Goal: Information Seeking & Learning: Compare options

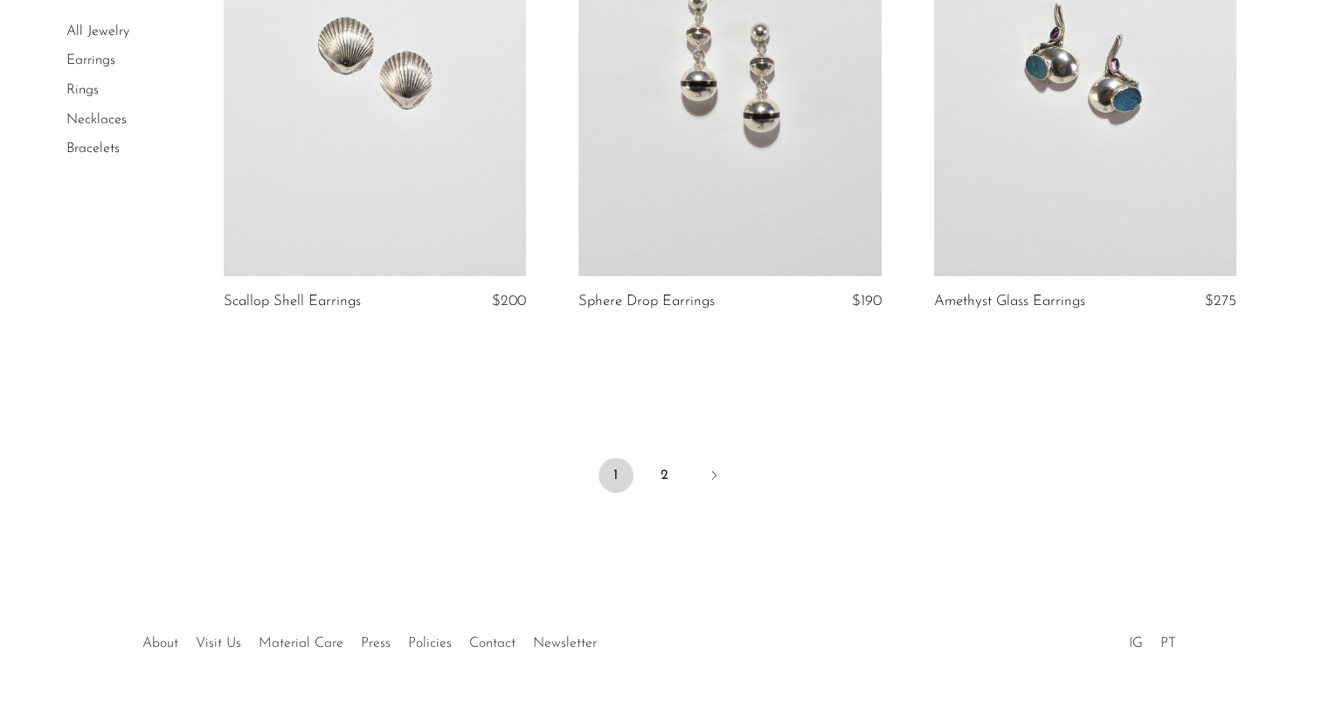
scroll to position [5889, 0]
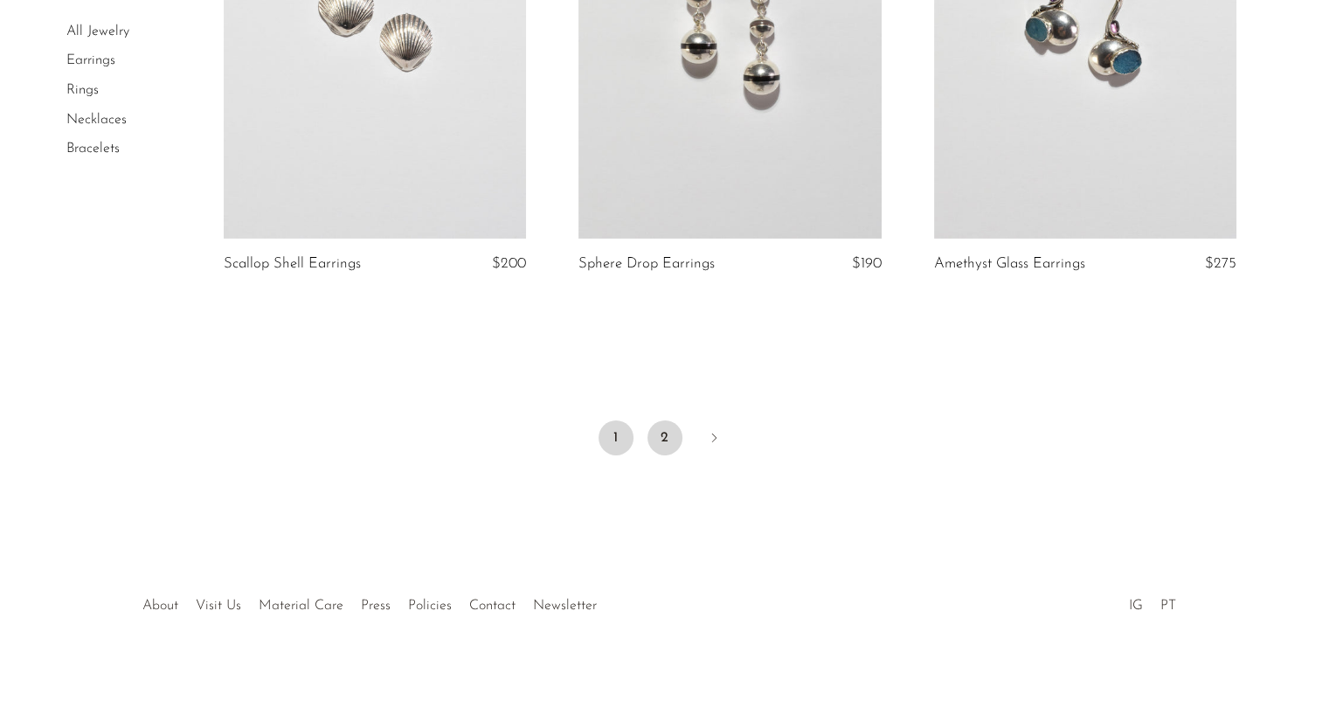
click at [664, 424] on link "2" at bounding box center [665, 437] width 35 height 35
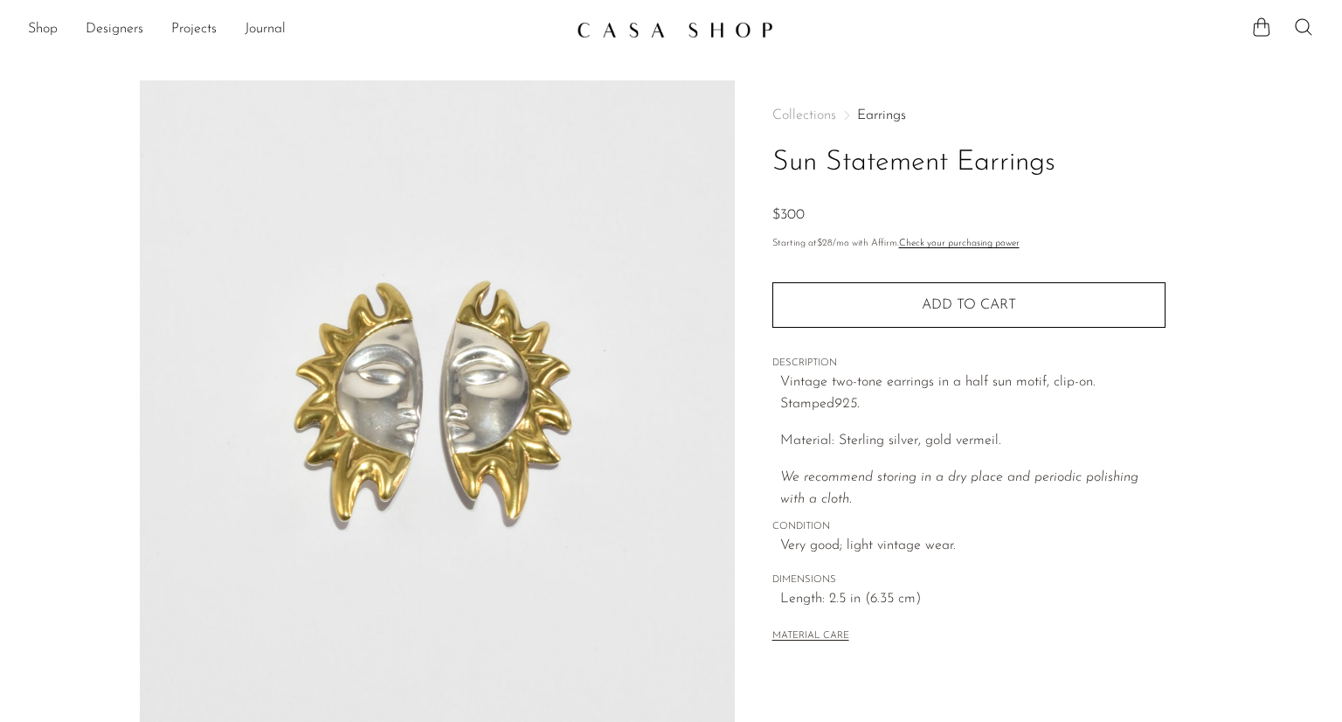
drag, startPoint x: 766, startPoint y: 511, endPoint x: 927, endPoint y: 631, distance: 201.2
click at [927, 632] on div "MATERIAL CARE" at bounding box center [969, 629] width 393 height 36
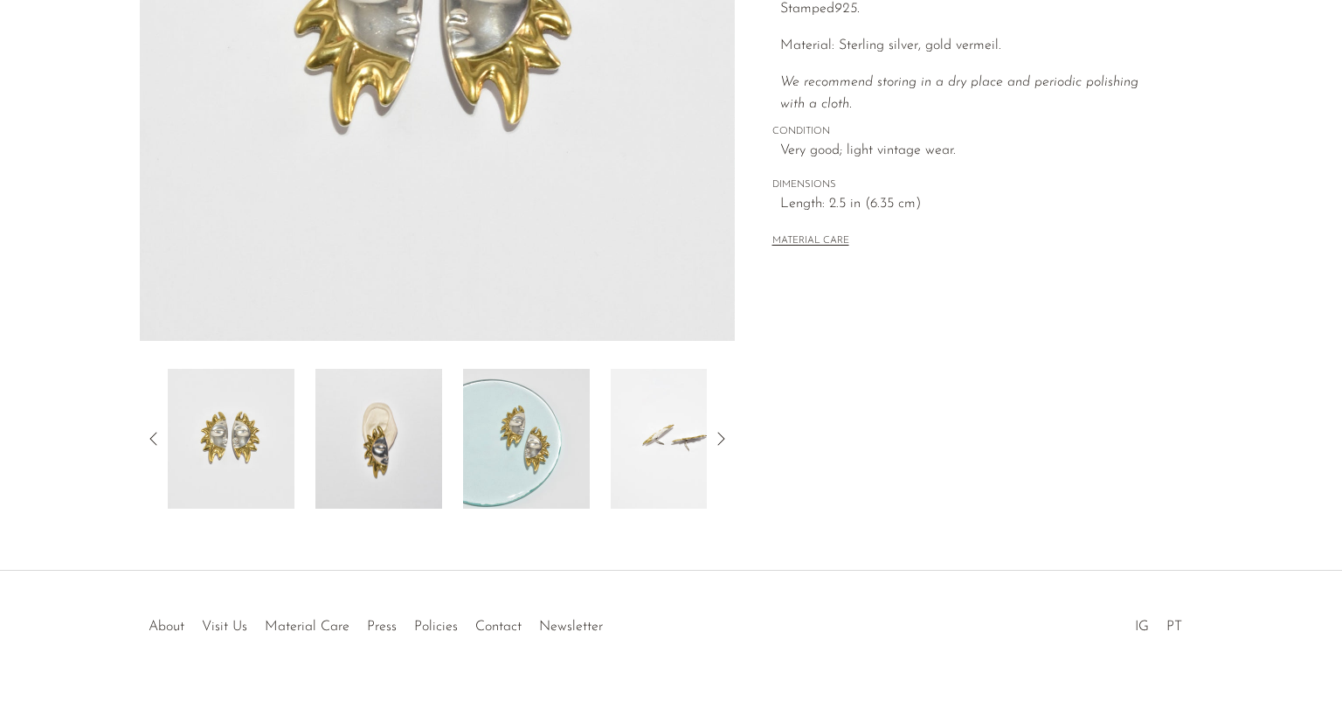
scroll to position [416, 0]
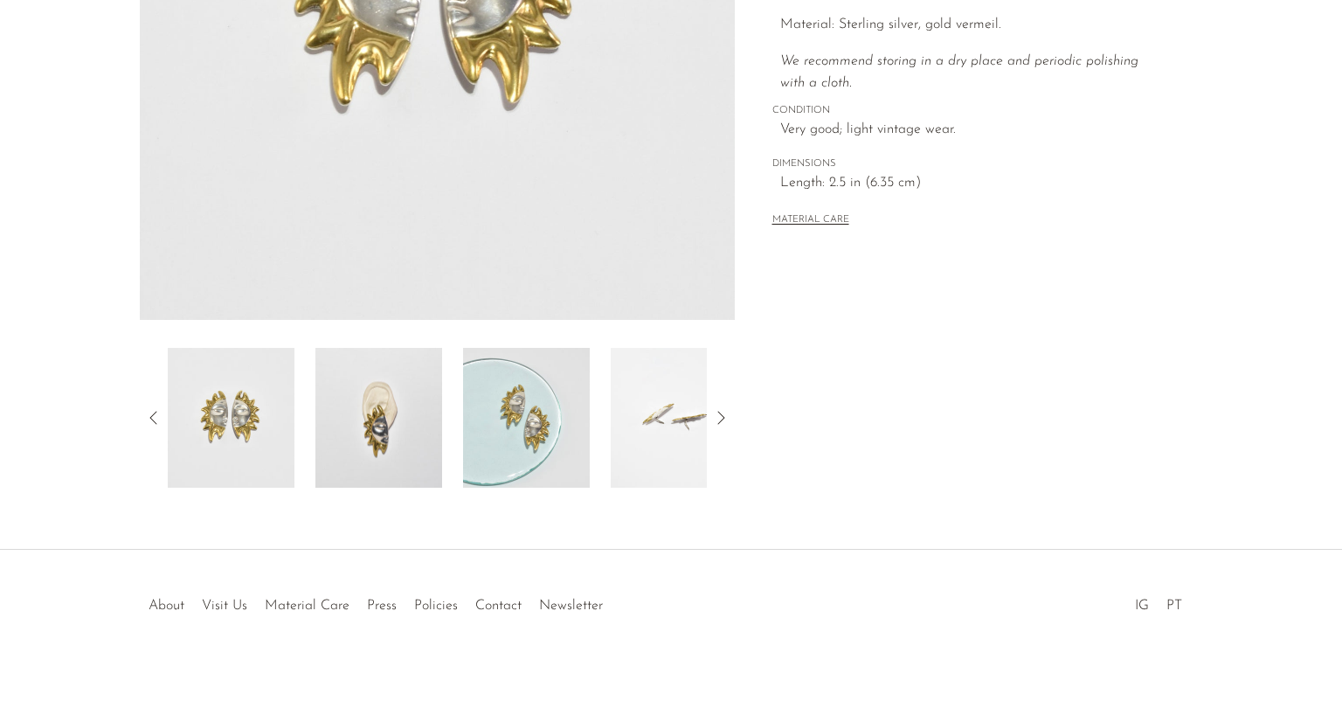
click at [344, 406] on img at bounding box center [379, 418] width 127 height 140
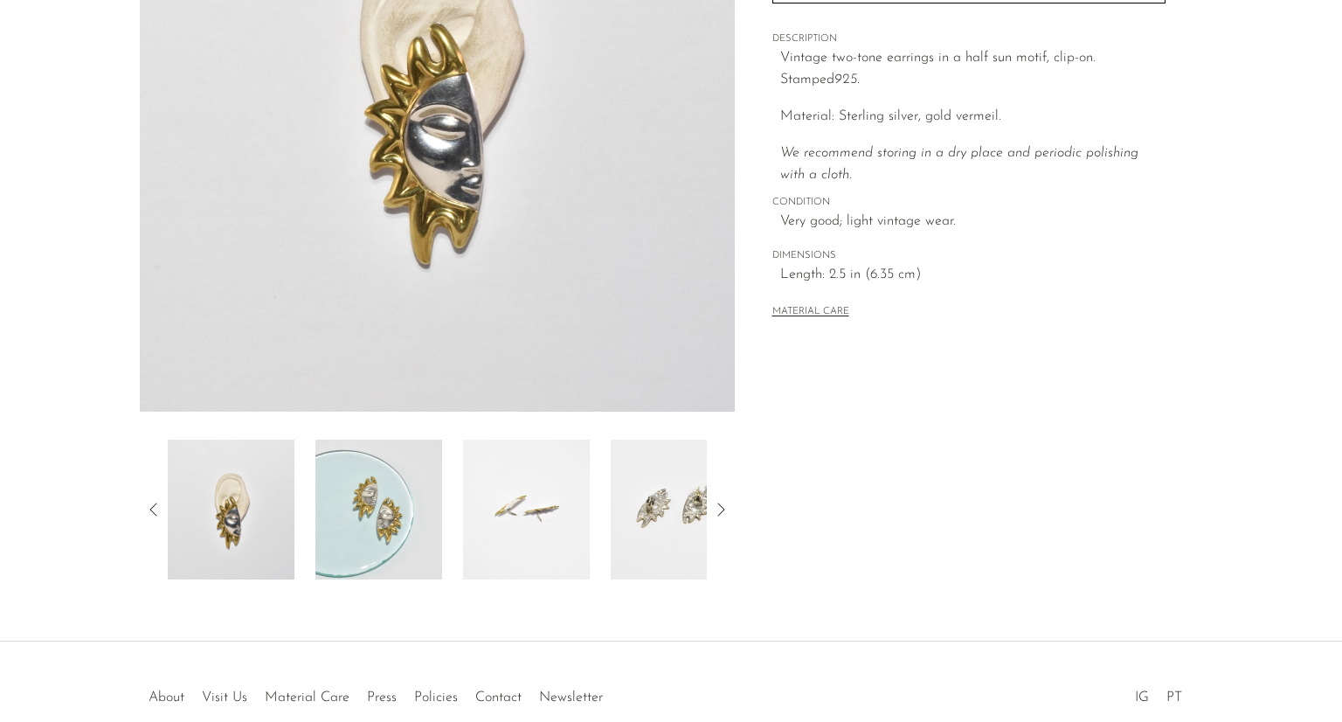
scroll to position [329, 0]
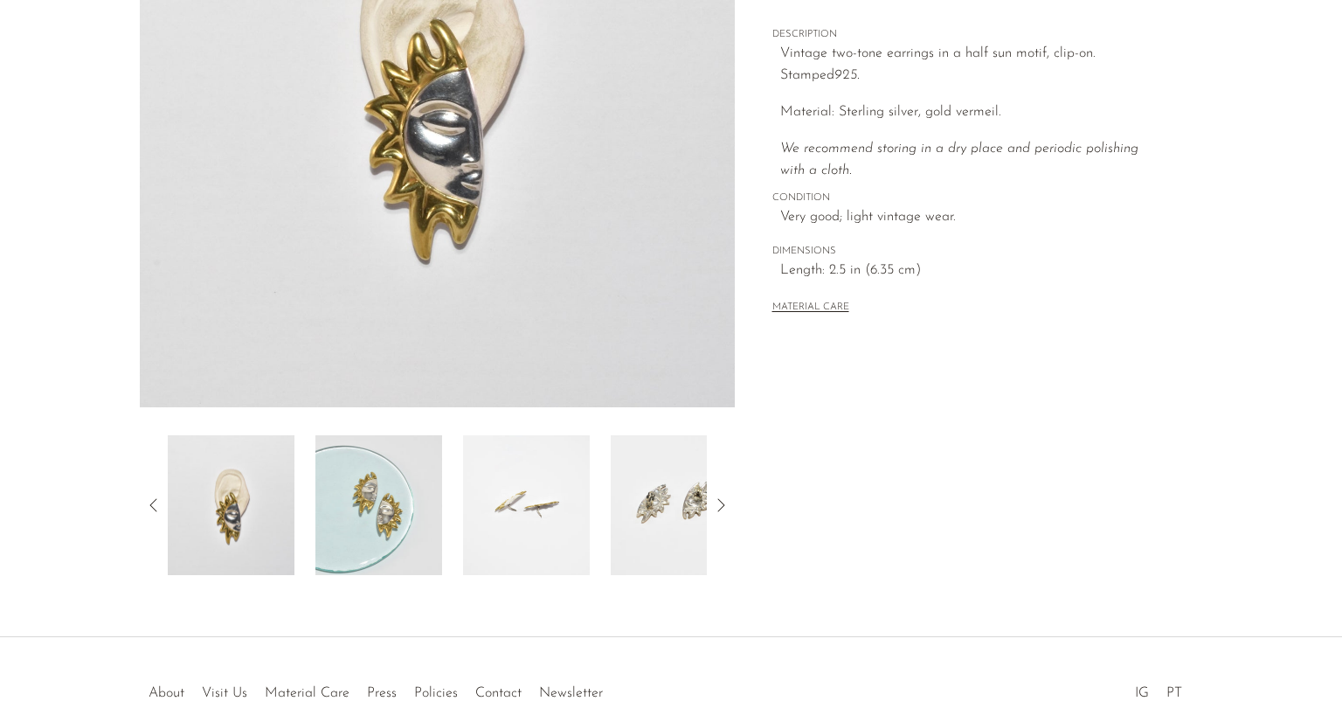
click at [555, 508] on img at bounding box center [526, 505] width 127 height 140
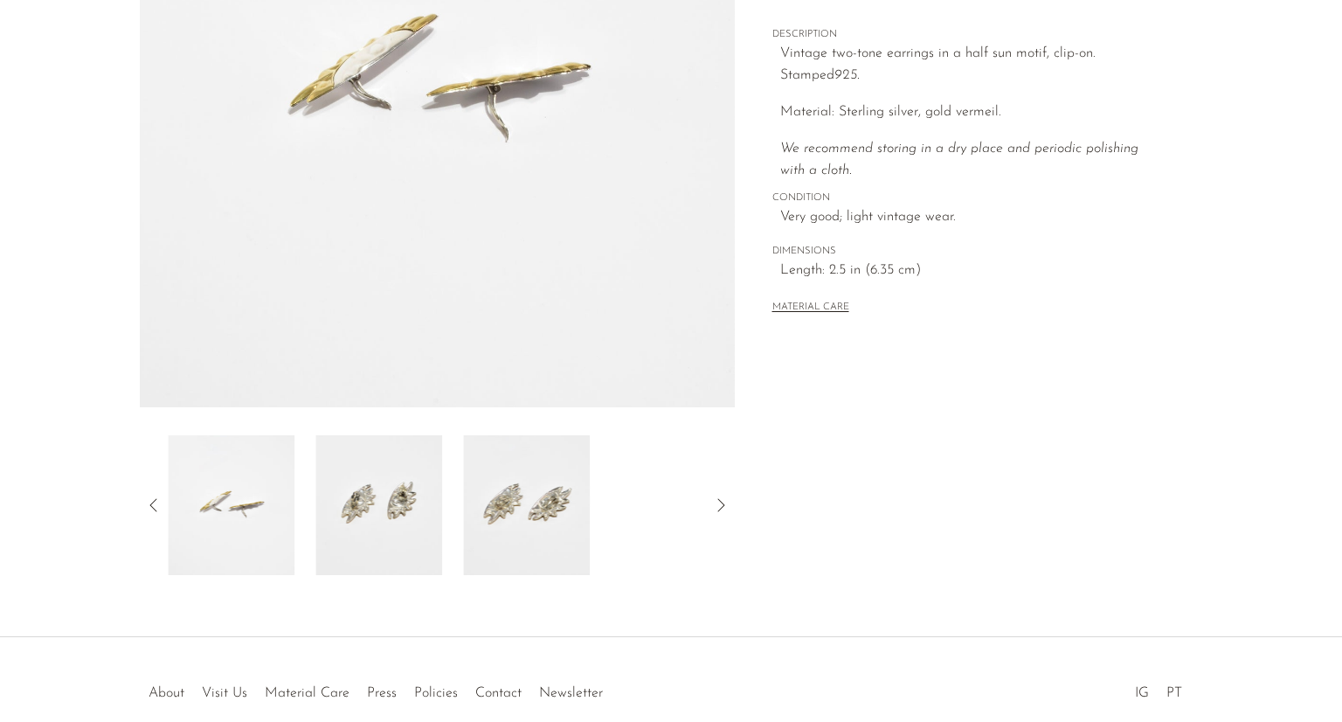
click at [555, 508] on img at bounding box center [526, 505] width 127 height 140
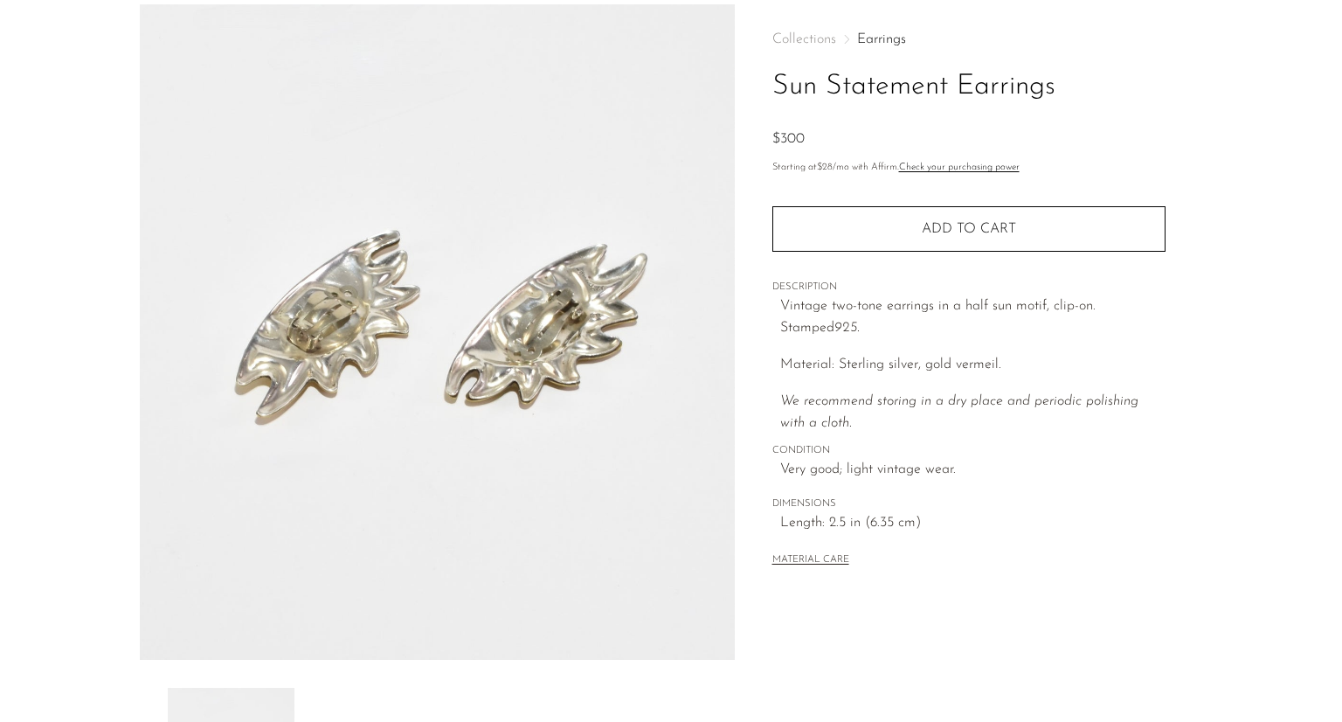
scroll to position [66, 0]
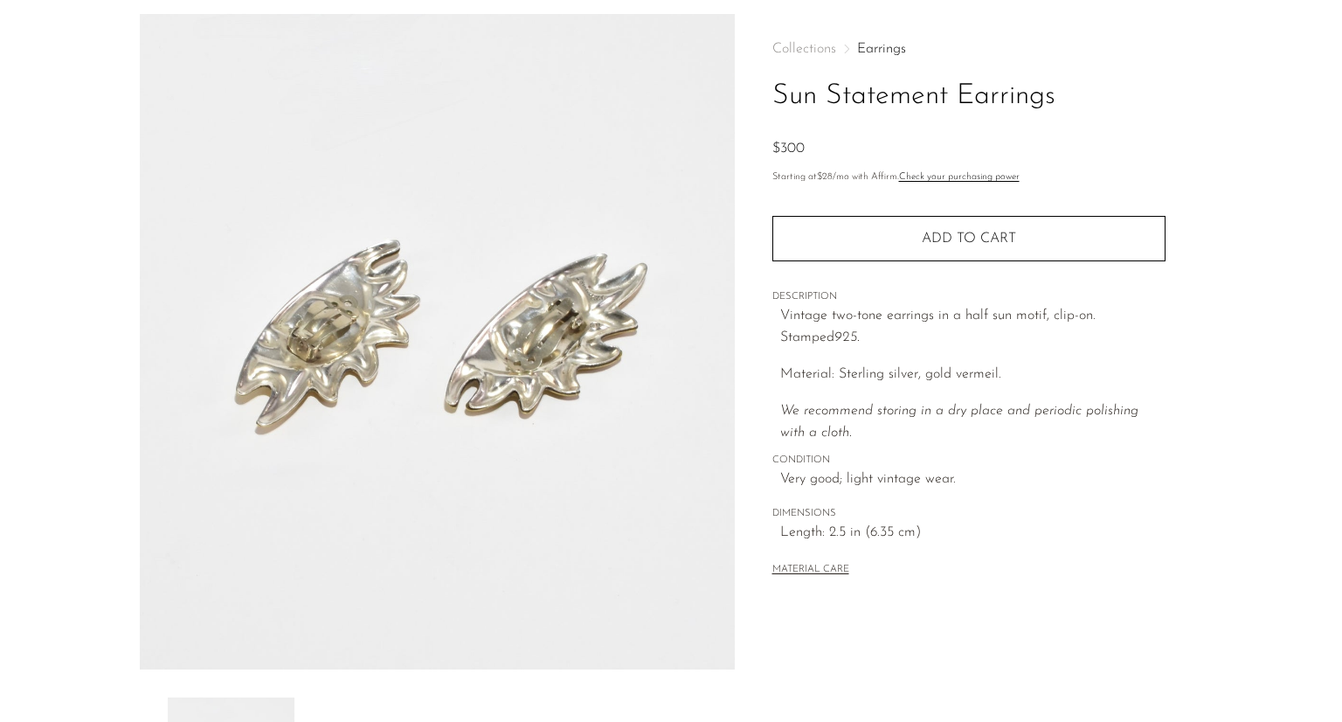
click at [498, 343] on img at bounding box center [437, 341] width 595 height 655
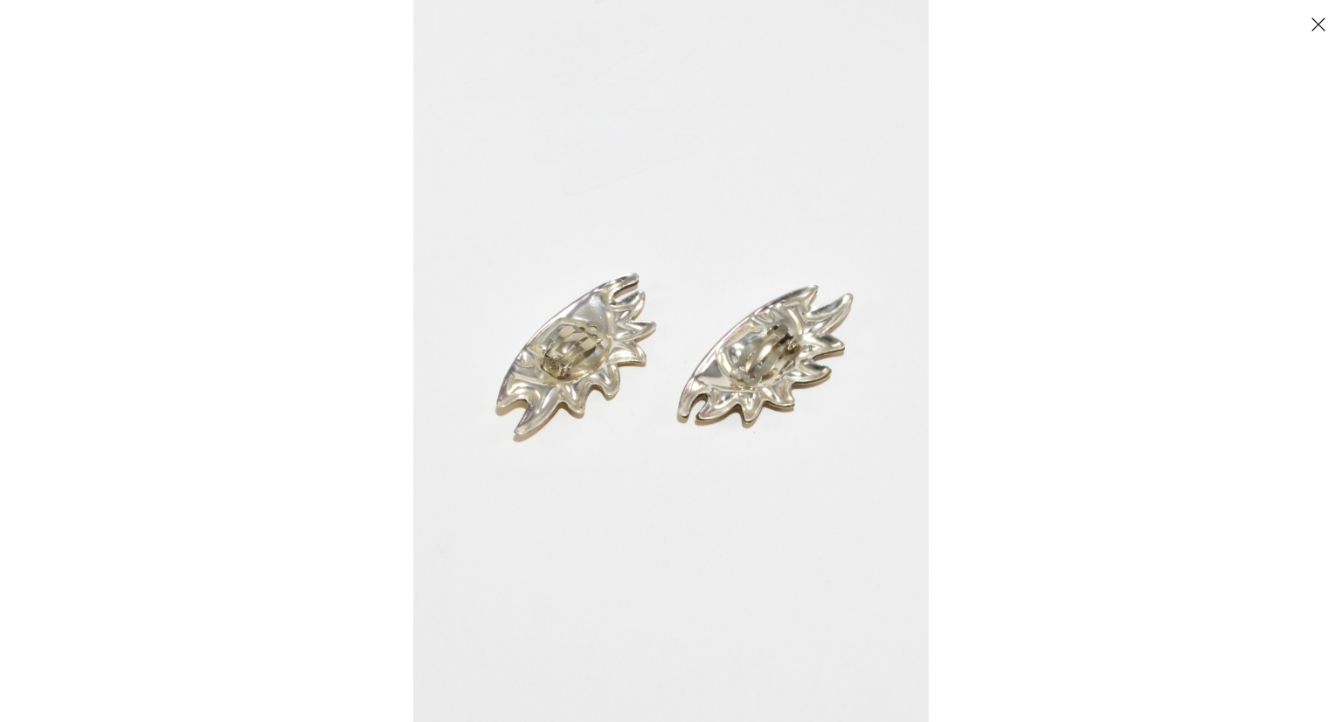
click at [601, 391] on img at bounding box center [671, 361] width 516 height 722
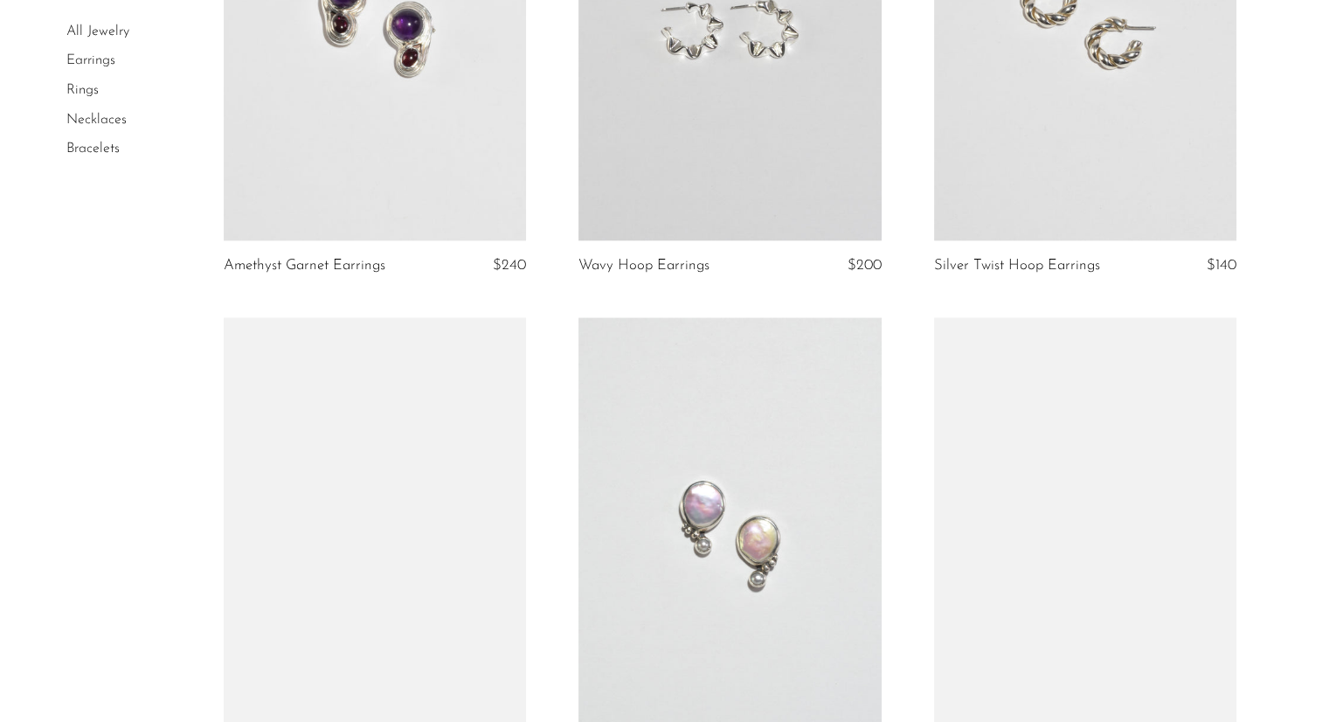
scroll to position [2972, 0]
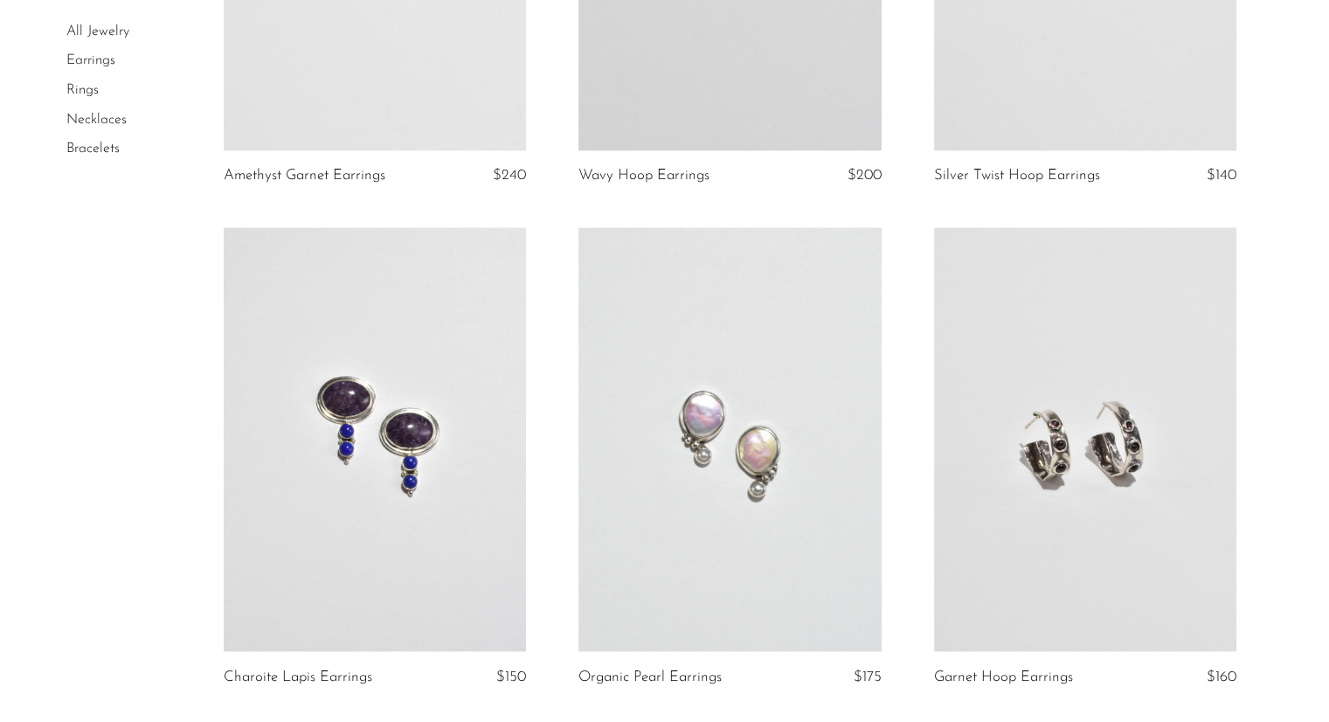
drag, startPoint x: 203, startPoint y: 380, endPoint x: 6, endPoint y: 468, distance: 215.6
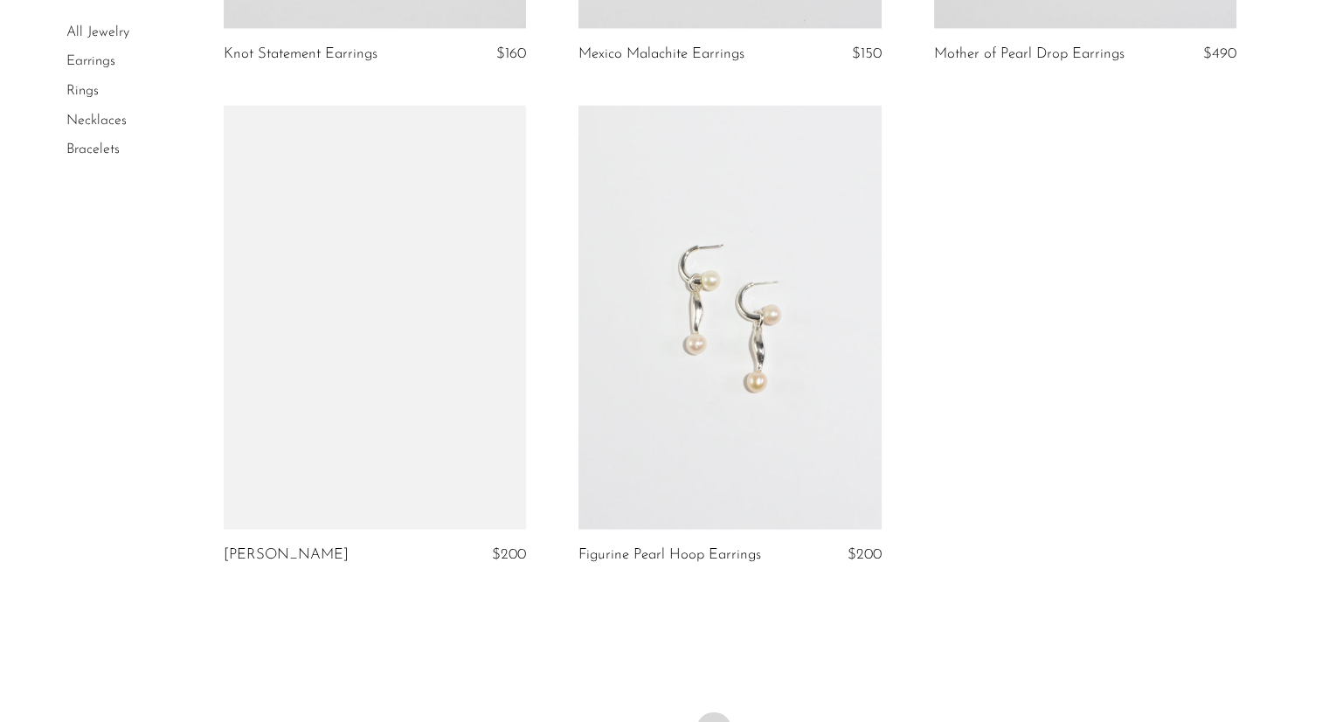
scroll to position [4108, 0]
